Goal: Task Accomplishment & Management: Manage account settings

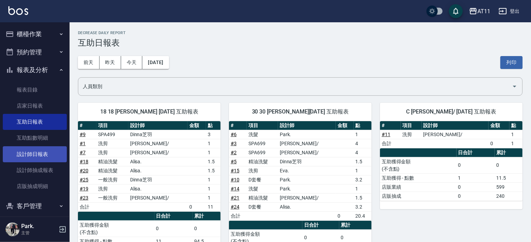
click at [38, 157] on link "設計師日報表" at bounding box center [35, 154] width 64 height 16
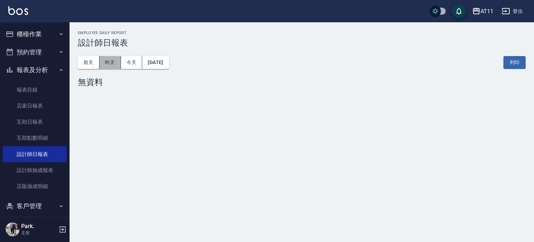
click at [112, 64] on button "昨天" at bounding box center [110, 62] width 22 height 13
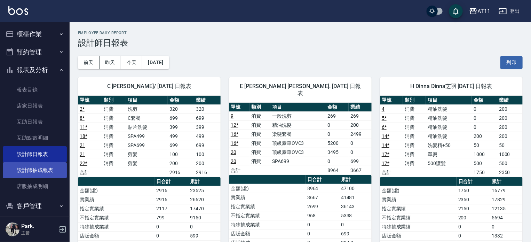
scroll to position [60, 0]
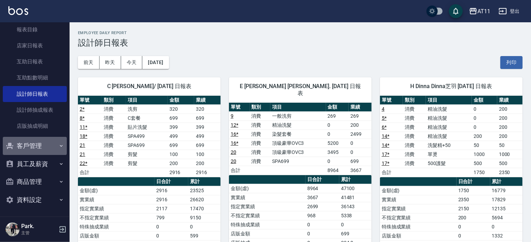
click at [38, 146] on button "客戶管理" at bounding box center [35, 146] width 64 height 18
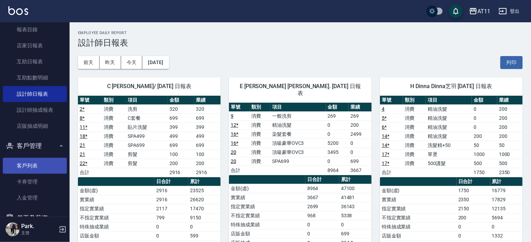
click at [39, 162] on link "客戶列表" at bounding box center [35, 166] width 64 height 16
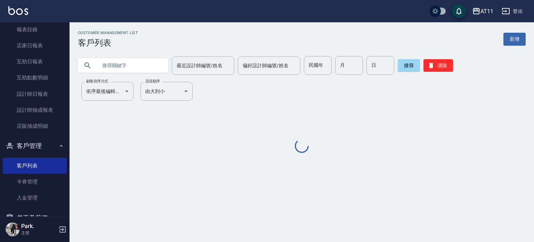
click at [118, 67] on input "text" at bounding box center [129, 65] width 65 height 19
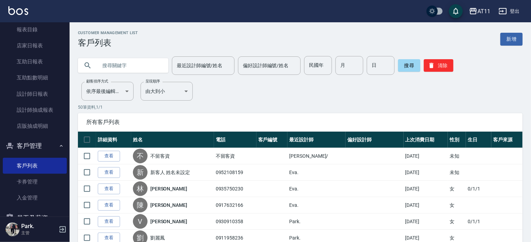
type input "5"
type input "莊"
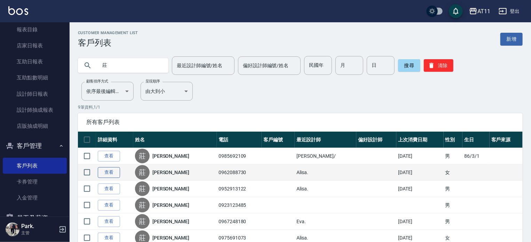
click at [107, 173] on link "查看" at bounding box center [109, 172] width 22 height 11
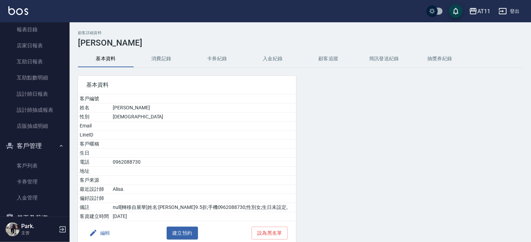
click at [281, 54] on button "入金紀錄" at bounding box center [273, 58] width 56 height 17
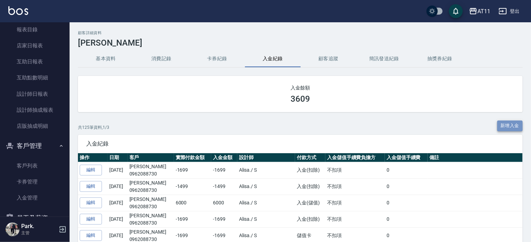
click at [503, 122] on button "新增入金" at bounding box center [510, 125] width 26 height 11
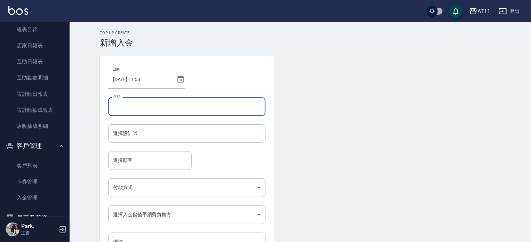
click at [151, 108] on input "金額" at bounding box center [186, 106] width 157 height 19
type input "-1699"
click at [146, 137] on input "選擇設計師" at bounding box center [186, 133] width 151 height 12
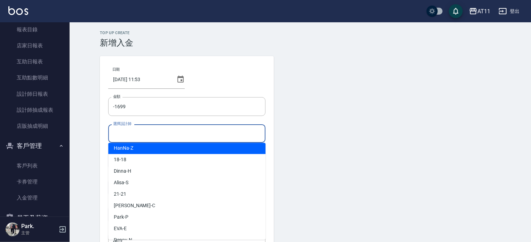
scroll to position [104, 0]
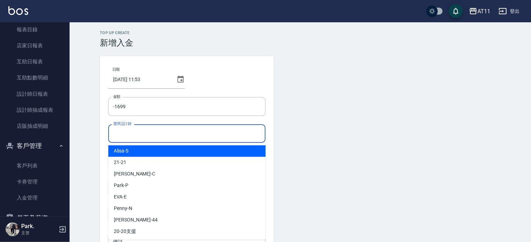
click at [140, 153] on div "Alisa -S" at bounding box center [186, 150] width 157 height 11
type input "Alisa-S"
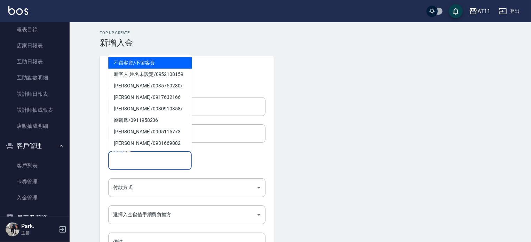
click at [139, 158] on input "選擇顧客" at bounding box center [149, 160] width 77 height 12
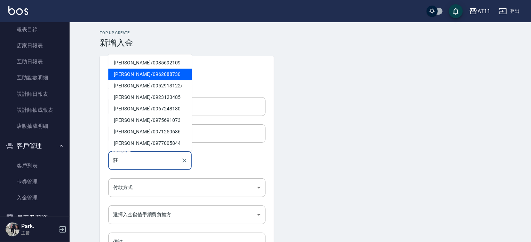
click at [135, 74] on span "莊芷瑄 / 0962088730" at bounding box center [149, 74] width 83 height 11
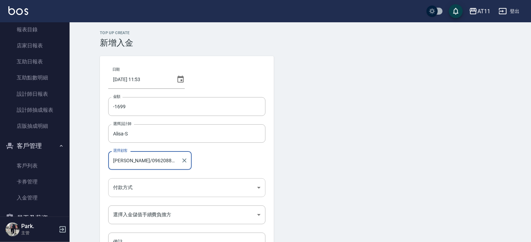
type input "莊芷瑄/0962088730"
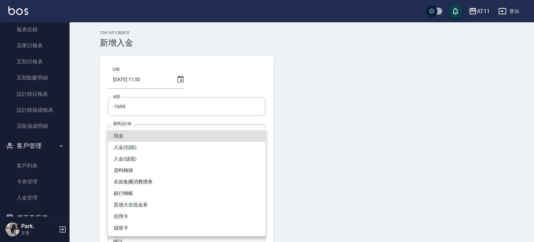
click at [145, 183] on body "AT11 登出 櫃檯作業 打帳單 帳單列表 現金收支登錄 材料自購登錄 每日結帳 排班表 現場電腦打卡 掃碼打卡 預約管理 預約管理 單日預約紀錄 單週預約紀…" at bounding box center [267, 144] width 534 height 289
click at [135, 148] on li "入金(扣除)" at bounding box center [186, 147] width 157 height 11
type input "入金(扣除)"
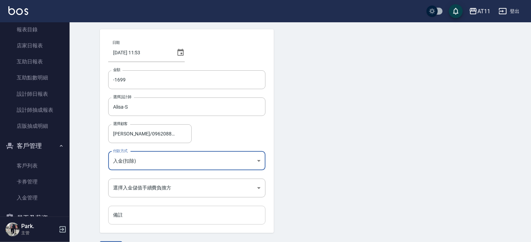
scroll to position [35, 0]
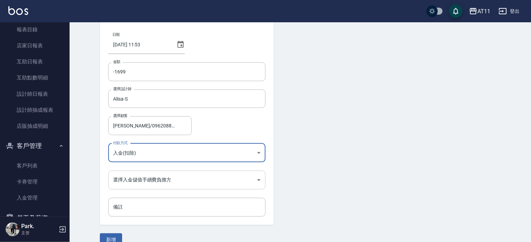
click at [143, 186] on body "AT11 登出 櫃檯作業 打帳單 帳單列表 現金收支登錄 材料自購登錄 每日結帳 排班表 現場電腦打卡 掃碼打卡 預約管理 預約管理 單日預約紀錄 單週預約紀…" at bounding box center [265, 109] width 531 height 289
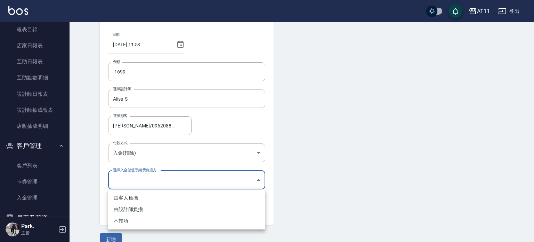
click at [144, 220] on li "不扣項" at bounding box center [186, 220] width 157 height 11
type input "WITHOUTHANDLINGFEE"
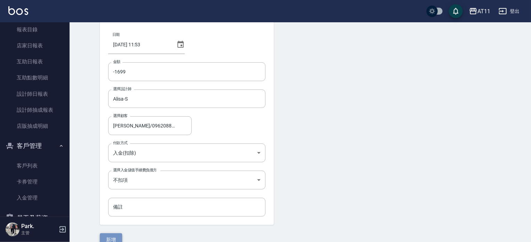
click at [118, 235] on button "新增" at bounding box center [111, 239] width 22 height 13
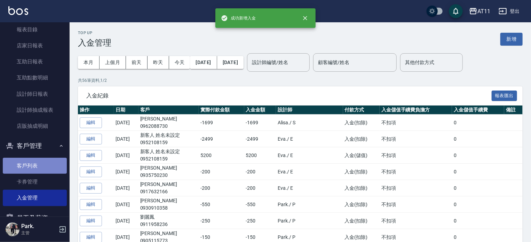
click at [39, 158] on link "客戶列表" at bounding box center [35, 166] width 64 height 16
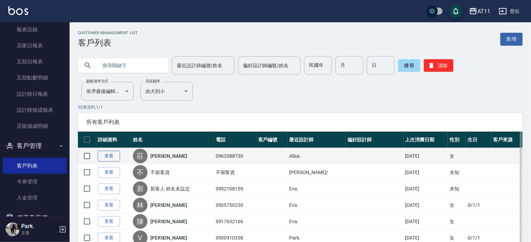
click at [112, 155] on link "查看" at bounding box center [109, 156] width 22 height 11
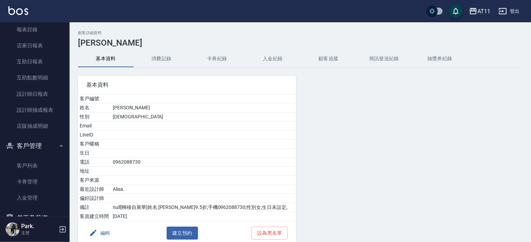
click at [266, 60] on button "入金紀錄" at bounding box center [273, 58] width 56 height 17
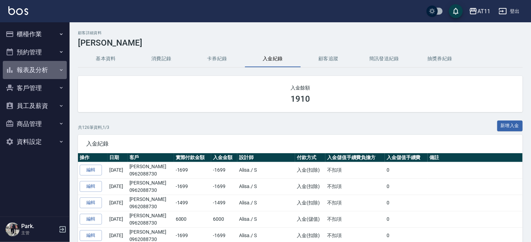
click at [48, 73] on button "報表及分析" at bounding box center [35, 70] width 64 height 18
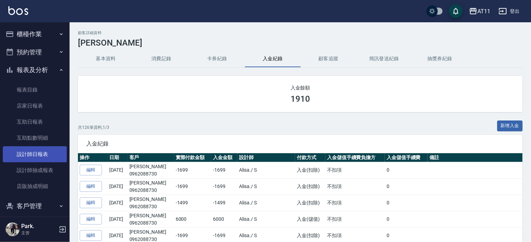
click at [35, 160] on link "設計師日報表" at bounding box center [35, 154] width 64 height 16
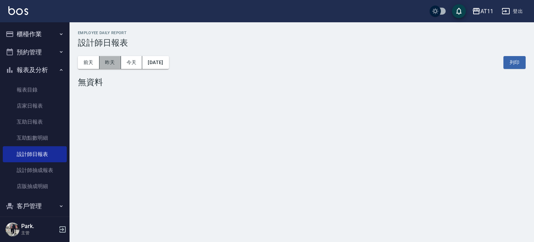
click at [115, 65] on button "昨天" at bounding box center [110, 62] width 22 height 13
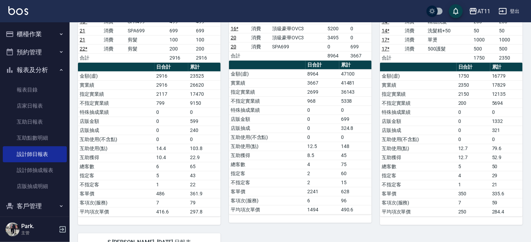
scroll to position [104, 0]
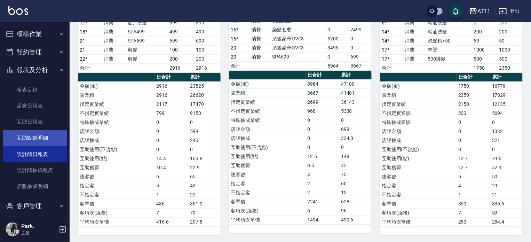
click at [30, 135] on link "互助點數明細" at bounding box center [35, 138] width 64 height 16
